Goal: Information Seeking & Learning: Learn about a topic

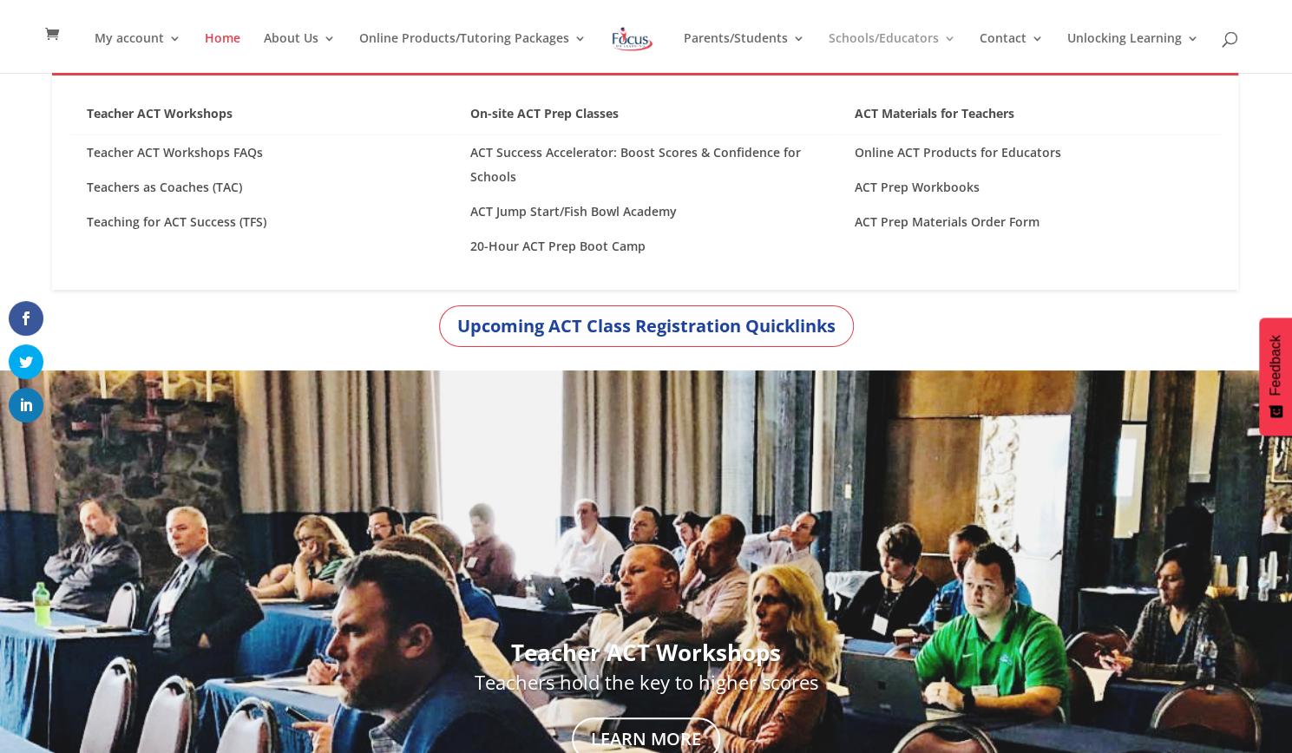
click at [885, 44] on link "Schools/Educators" at bounding box center [892, 52] width 128 height 41
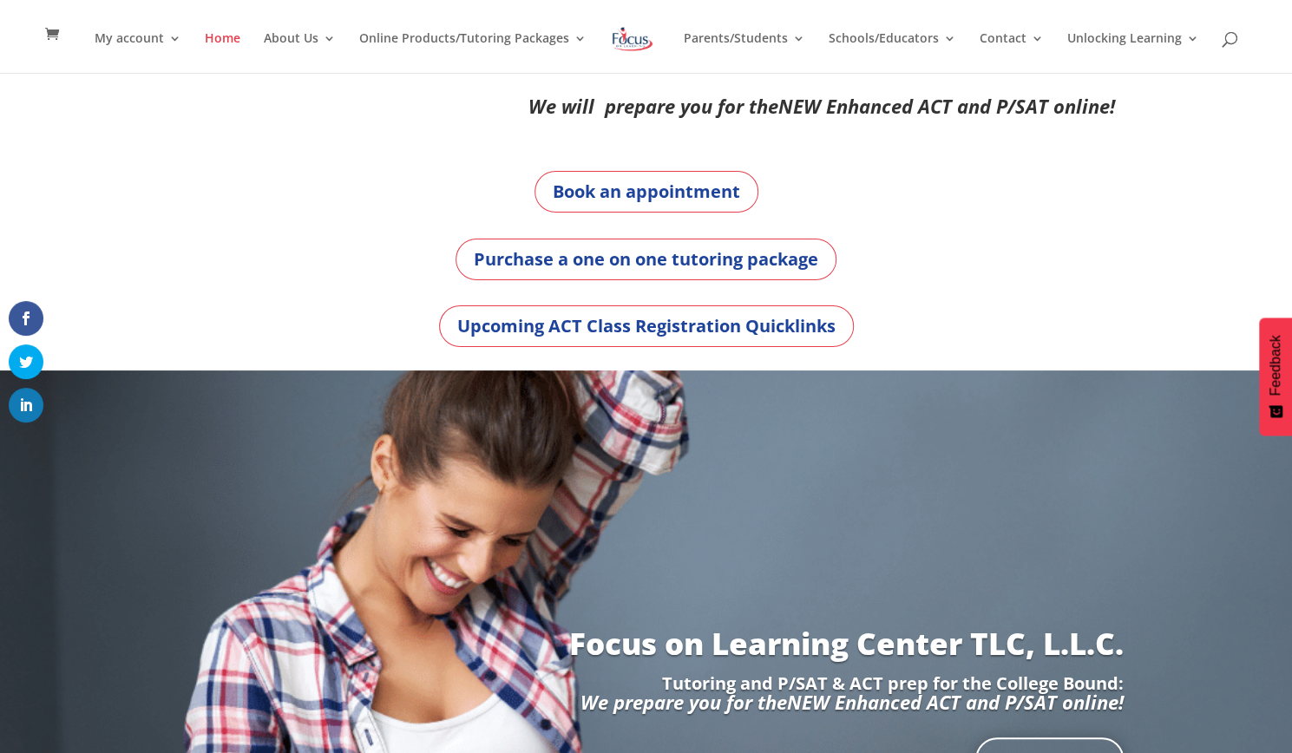
click at [841, 239] on div "Purchase a one on one tutoring package" at bounding box center [646, 260] width 937 height 42
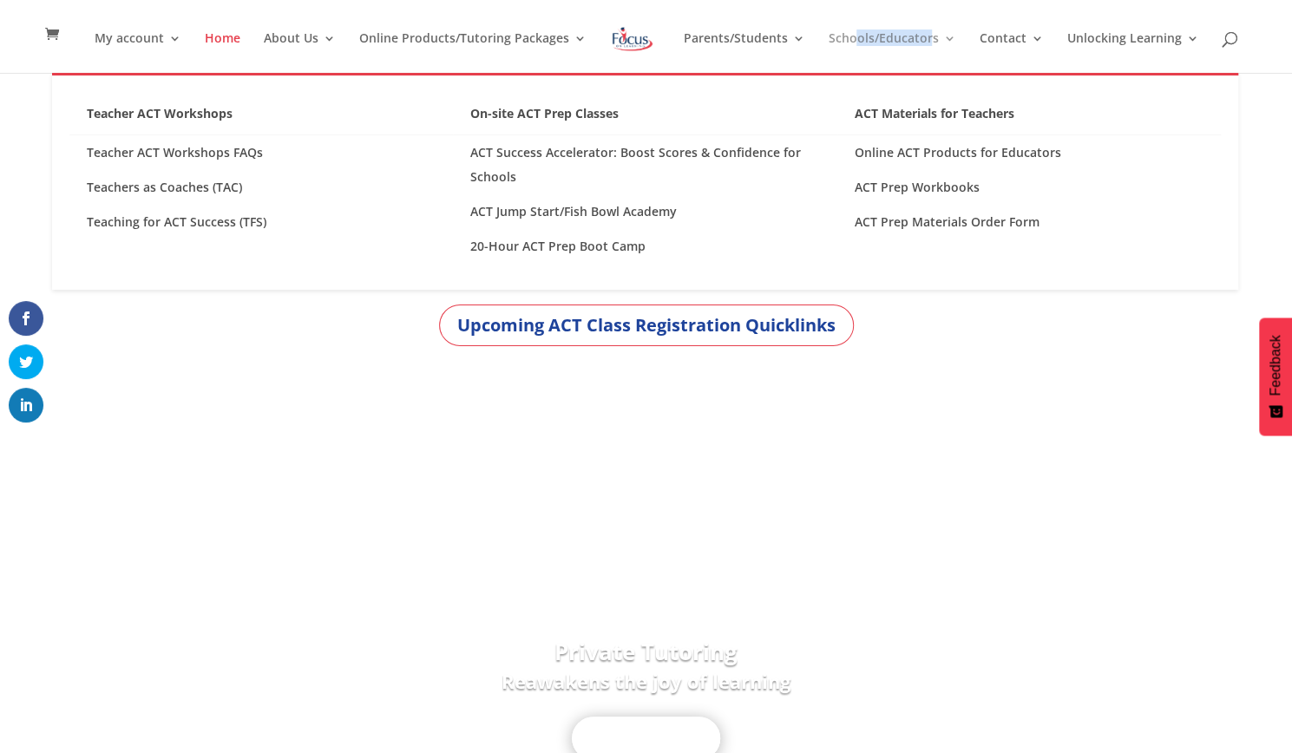
drag, startPoint x: 930, startPoint y: 43, endPoint x: 850, endPoint y: 65, distance: 82.7
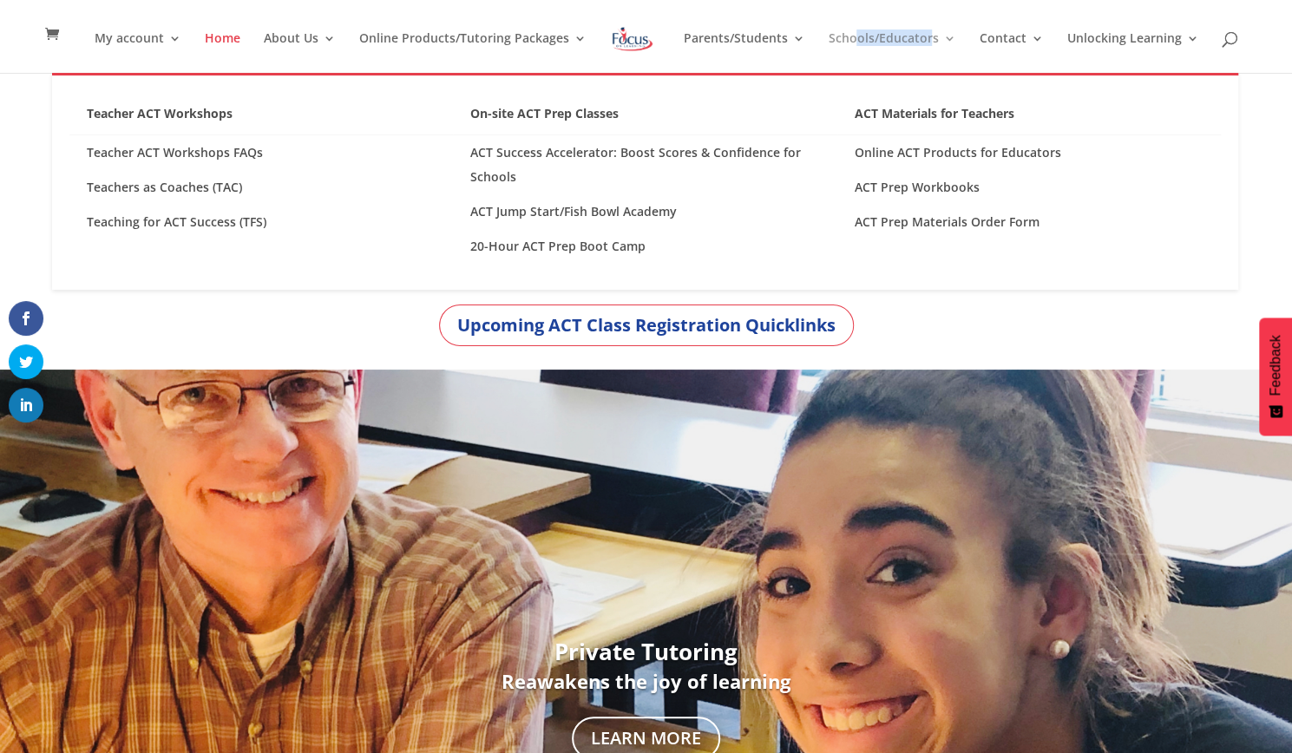
click at [850, 65] on link "Schools/Educators" at bounding box center [892, 52] width 128 height 41
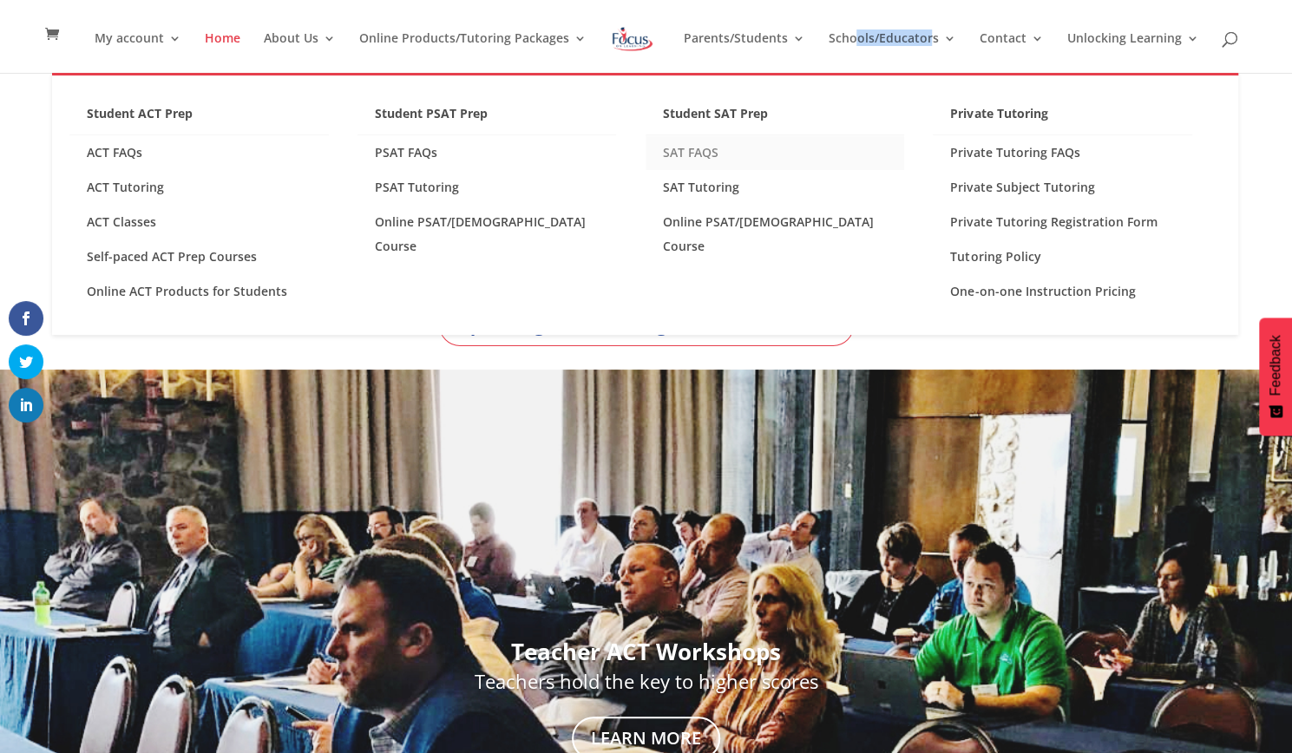
click at [706, 154] on link "SAT FAQS" at bounding box center [775, 152] width 259 height 35
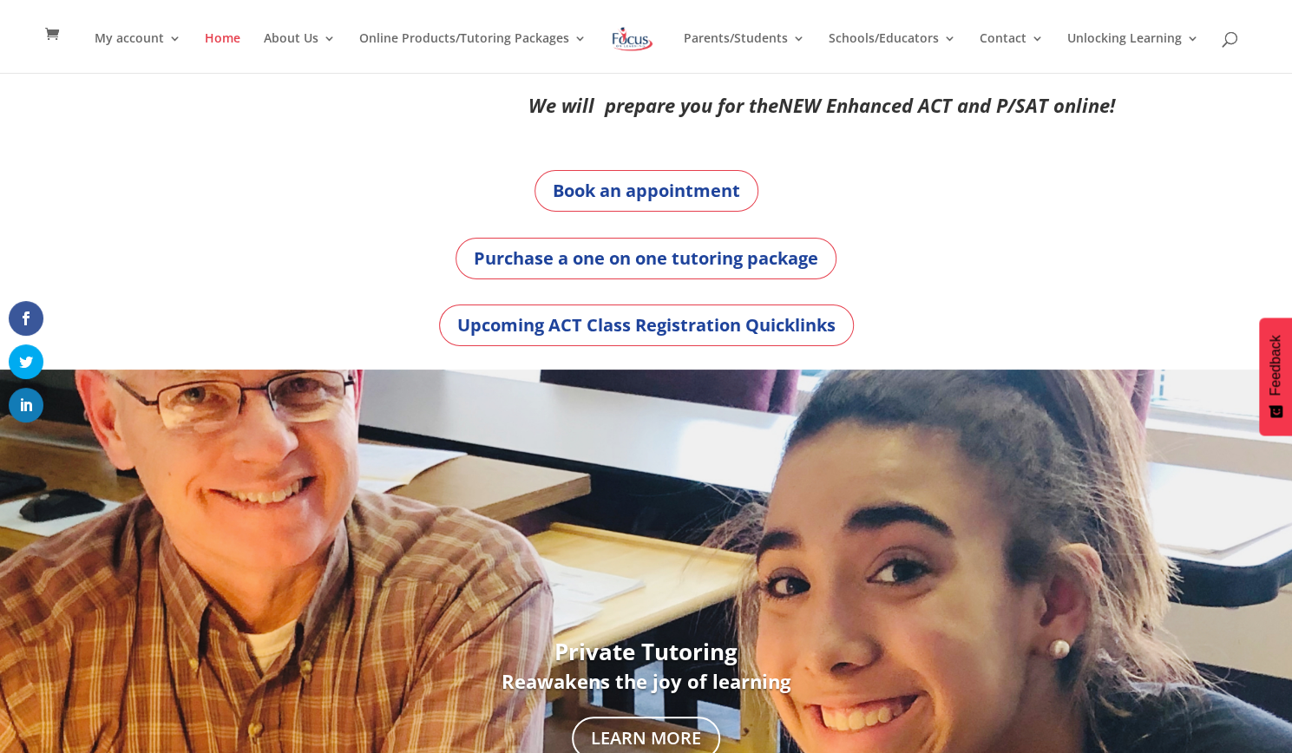
click at [1263, 154] on div "We will prepare you for the NEW Enhanced ACT and P/SAT online! Book an appointm…" at bounding box center [646, 221] width 1292 height 298
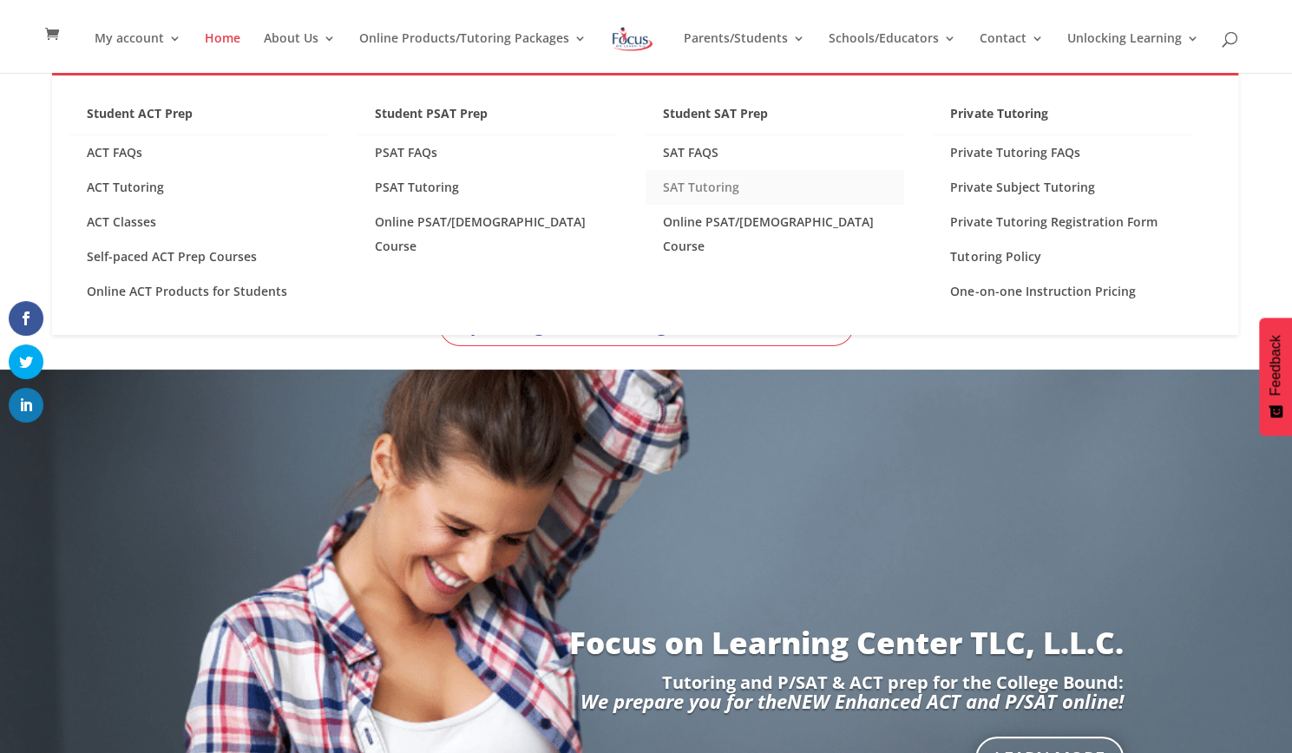
click at [701, 190] on link "SAT Tutoring" at bounding box center [775, 187] width 259 height 35
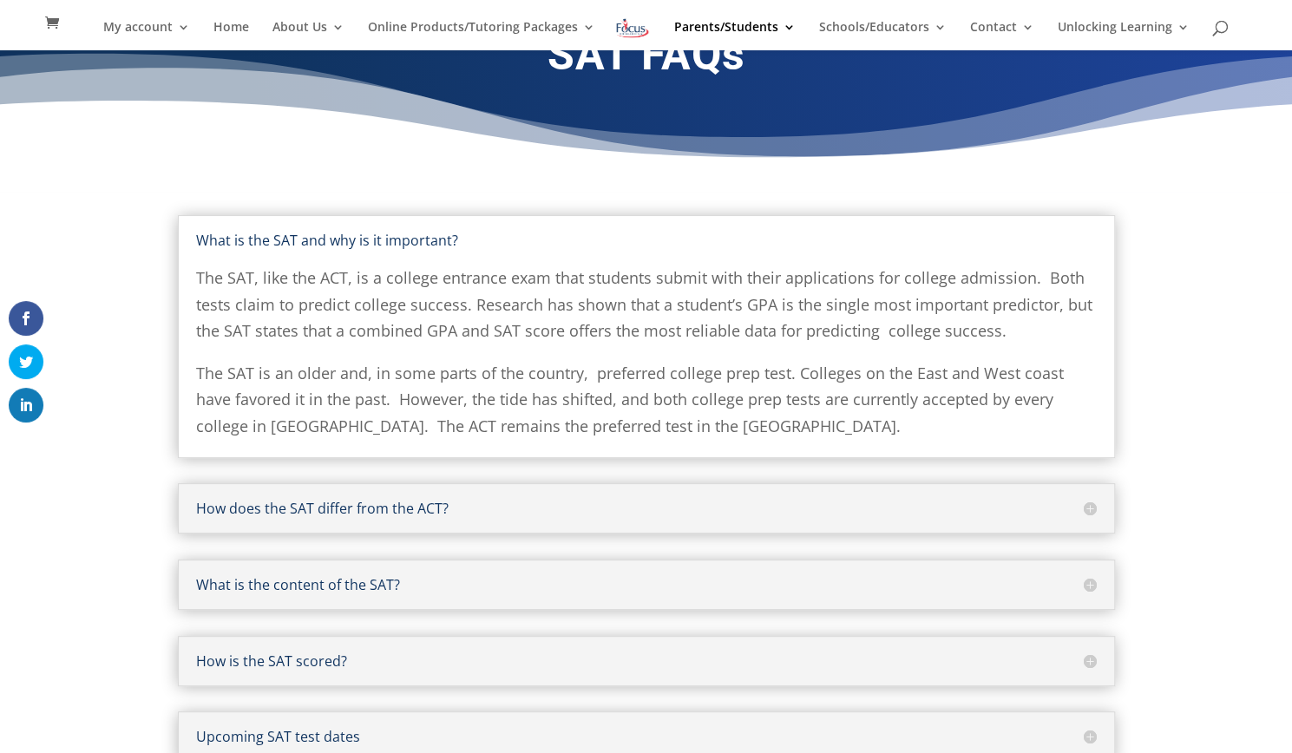
scroll to position [91, 0]
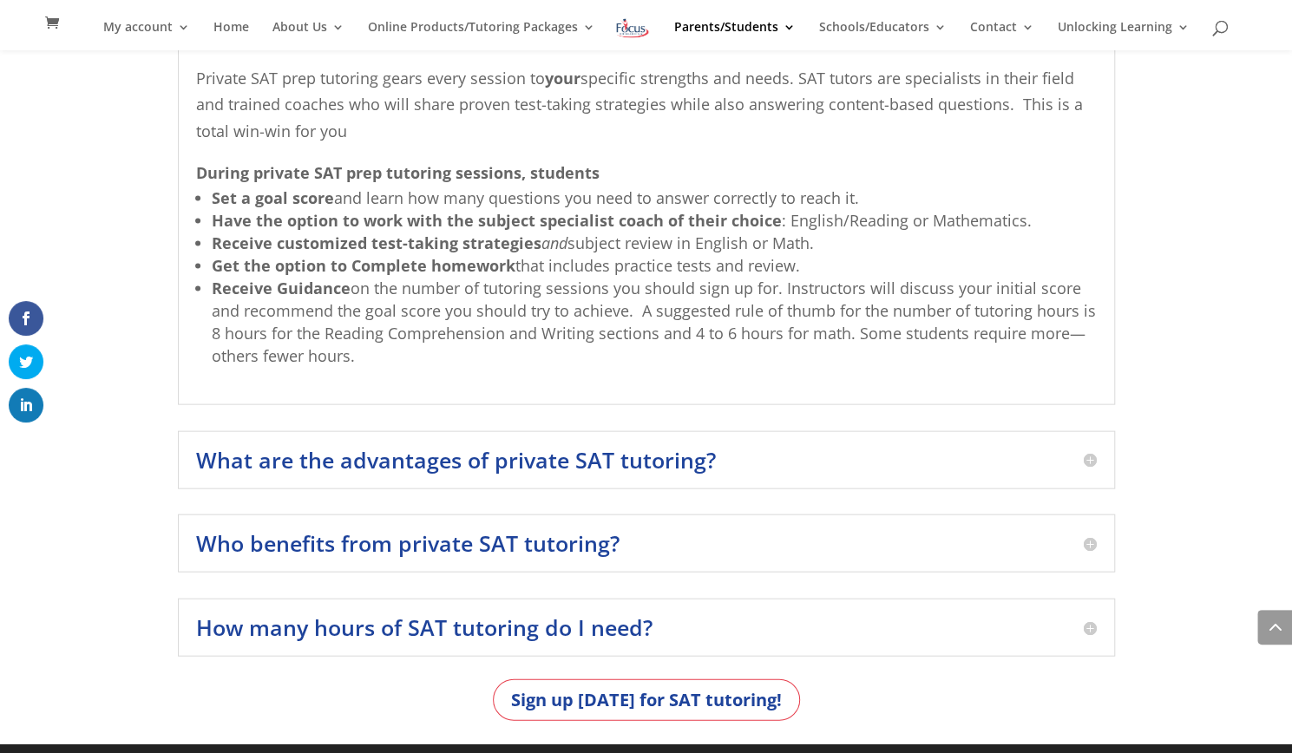
scroll to position [2013, 0]
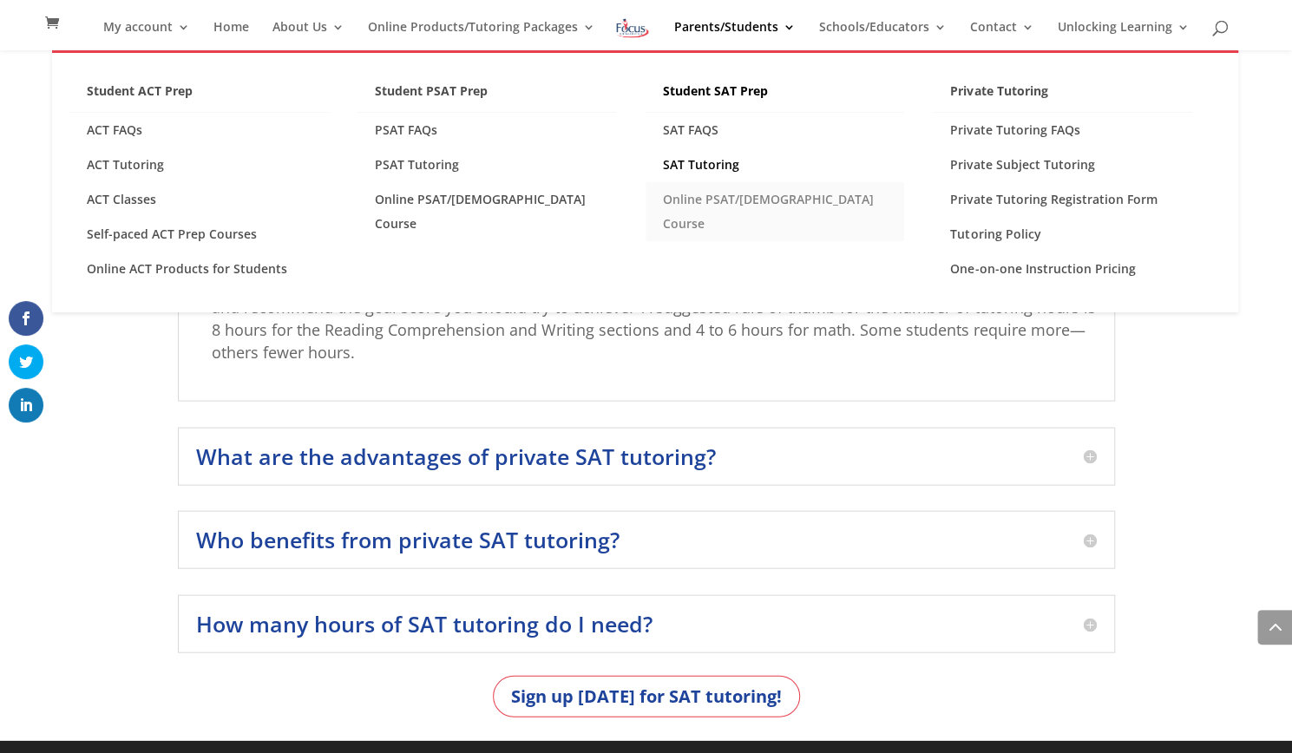
click at [701, 202] on link "Online PSAT/[DEMOGRAPHIC_DATA] Course" at bounding box center [775, 211] width 259 height 59
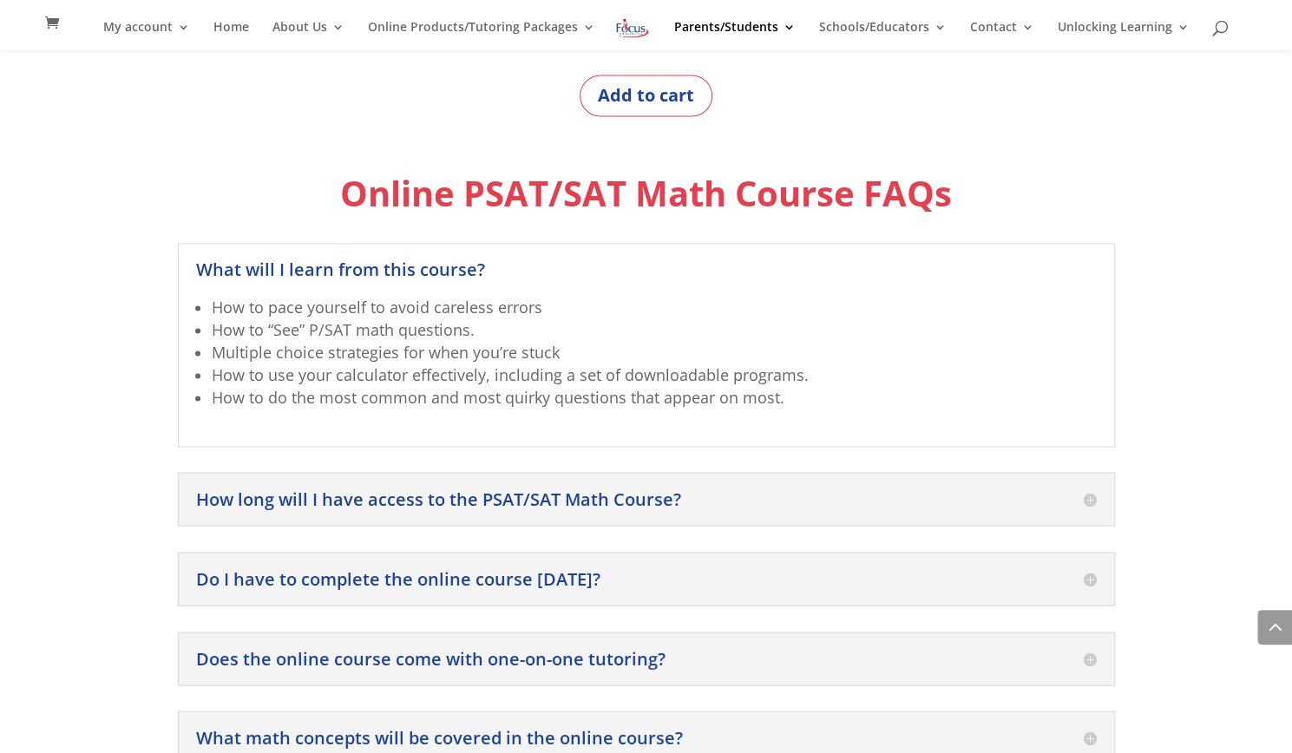
scroll to position [1531, 0]
